Goal: Transaction & Acquisition: Subscribe to service/newsletter

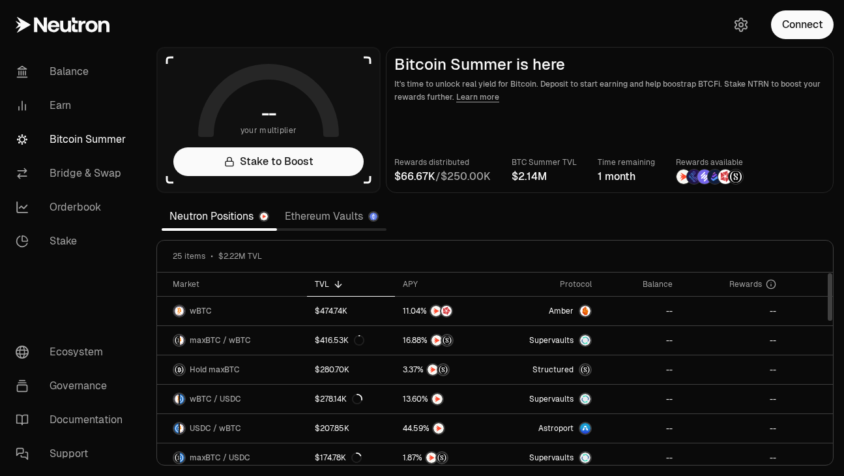
drag, startPoint x: 831, startPoint y: 284, endPoint x: 839, endPoint y: 236, distance: 48.1
click at [833, 273] on div at bounding box center [830, 297] width 5 height 48
click at [420, 282] on div "APY" at bounding box center [444, 284] width 83 height 10
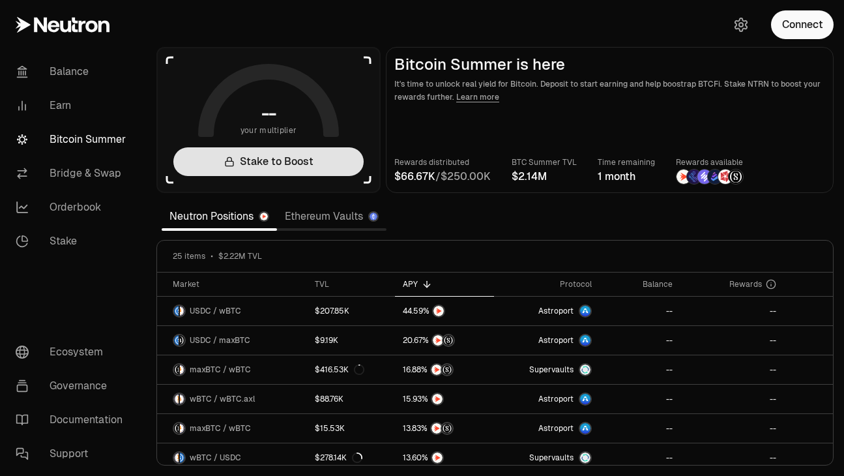
click at [328, 161] on link "Stake to Boost" at bounding box center [268, 161] width 190 height 29
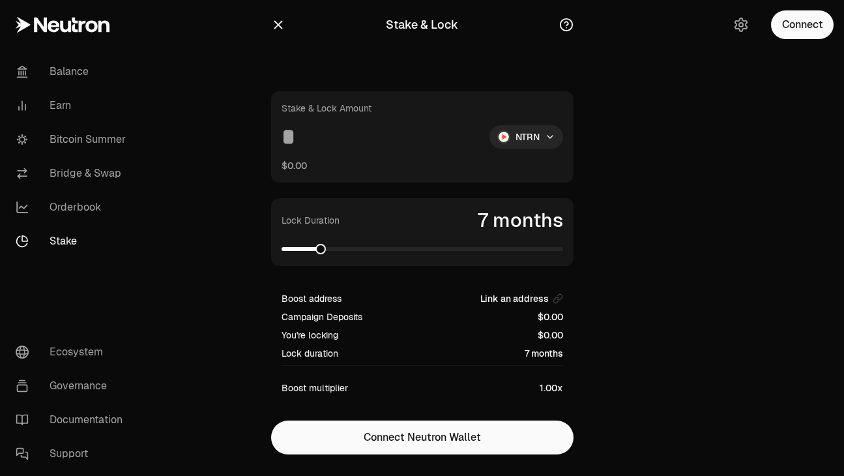
click at [315, 256] on span at bounding box center [423, 249] width 282 height 13
click at [333, 138] on input at bounding box center [381, 136] width 198 height 23
type input "*"
type input "***"
click at [563, 244] on span at bounding box center [558, 249] width 10 height 10
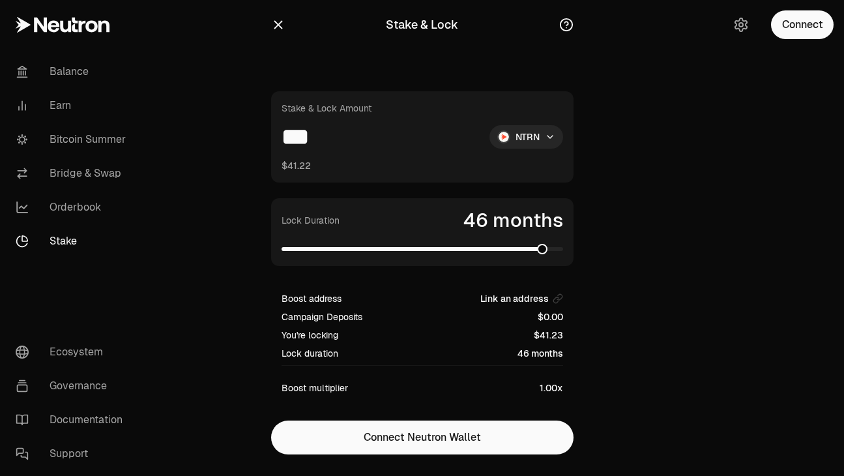
click at [171, 235] on main "Stake & Lock Stake & Lock Amount *** NTRN $41.22 Lock Duration 46 months Boost …" at bounding box center [495, 253] width 698 height 507
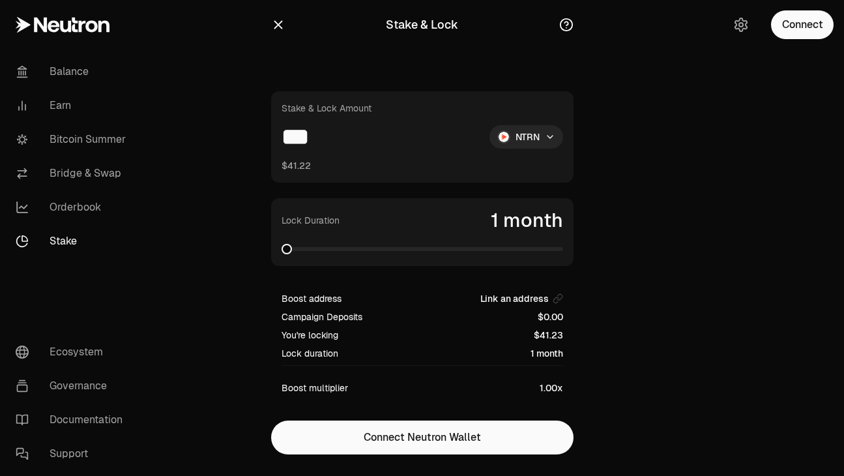
click at [278, 29] on icon "button" at bounding box center [278, 25] width 14 height 14
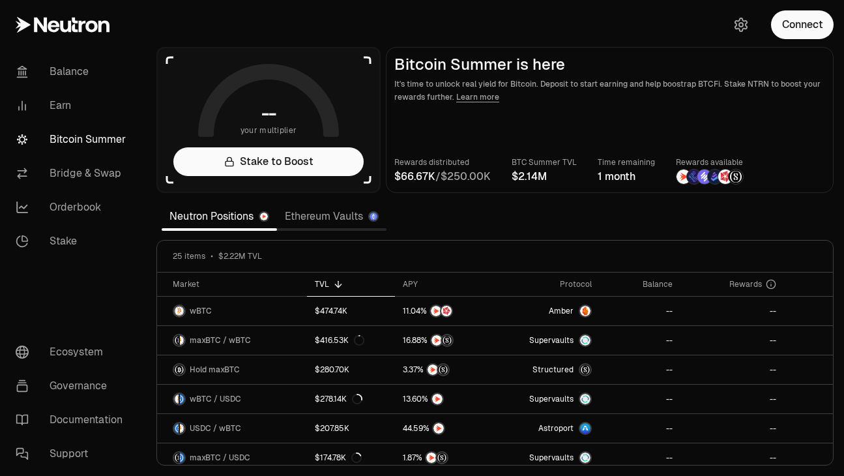
click at [274, 17] on section "-- your multiplier Stake to Boost Bitcoin Summer is here It's time to unlock re…" at bounding box center [495, 238] width 698 height 476
click at [482, 98] on link "Learn more" at bounding box center [477, 97] width 43 height 10
